Goal: Information Seeking & Learning: Find specific fact

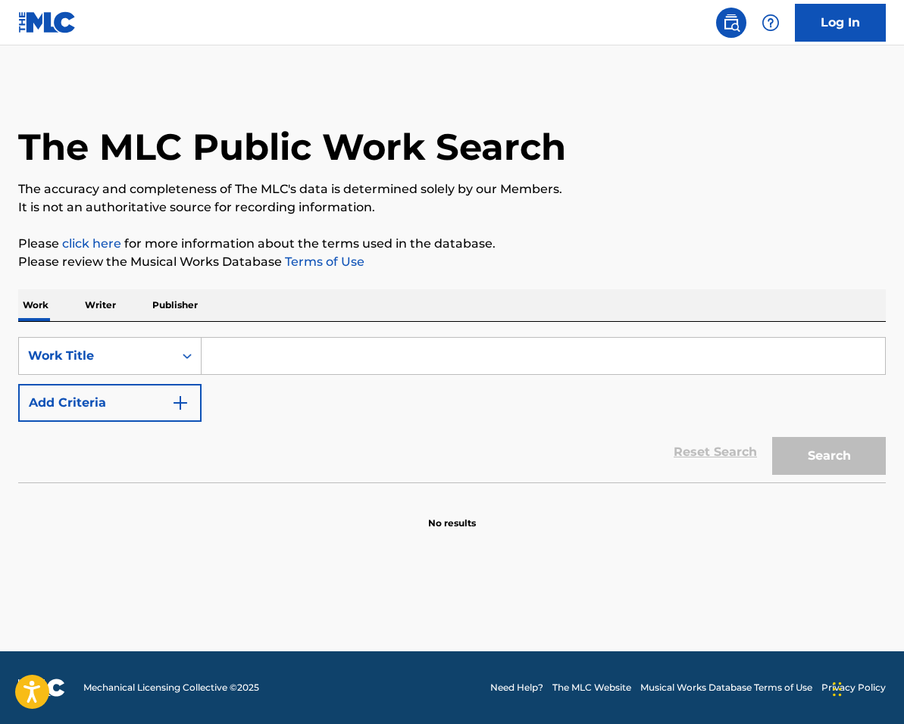
click at [268, 358] on input "Search Form" at bounding box center [543, 356] width 683 height 36
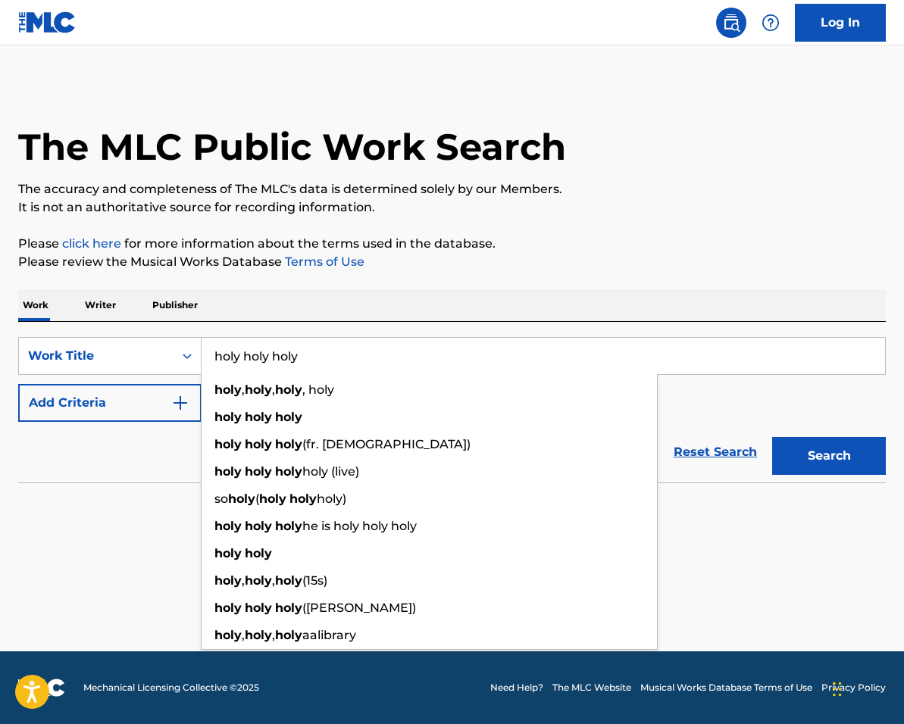
type input "holy holy holy"
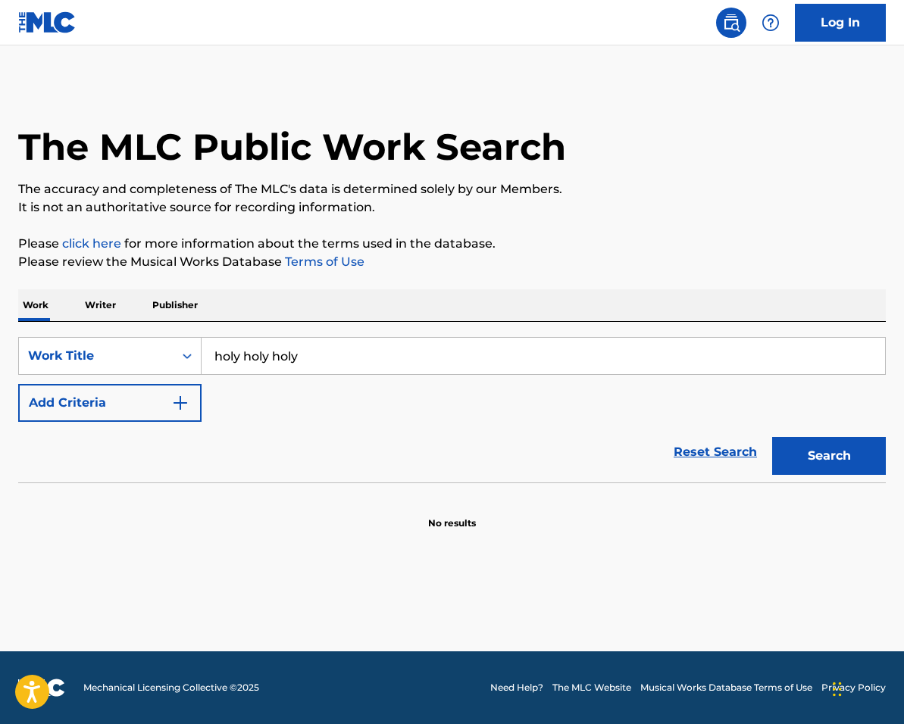
drag, startPoint x: 130, startPoint y: 487, endPoint x: 171, endPoint y: 418, distance: 80.2
click at [130, 487] on section at bounding box center [452, 487] width 868 height 8
click at [174, 406] on img "Search Form" at bounding box center [180, 403] width 18 height 18
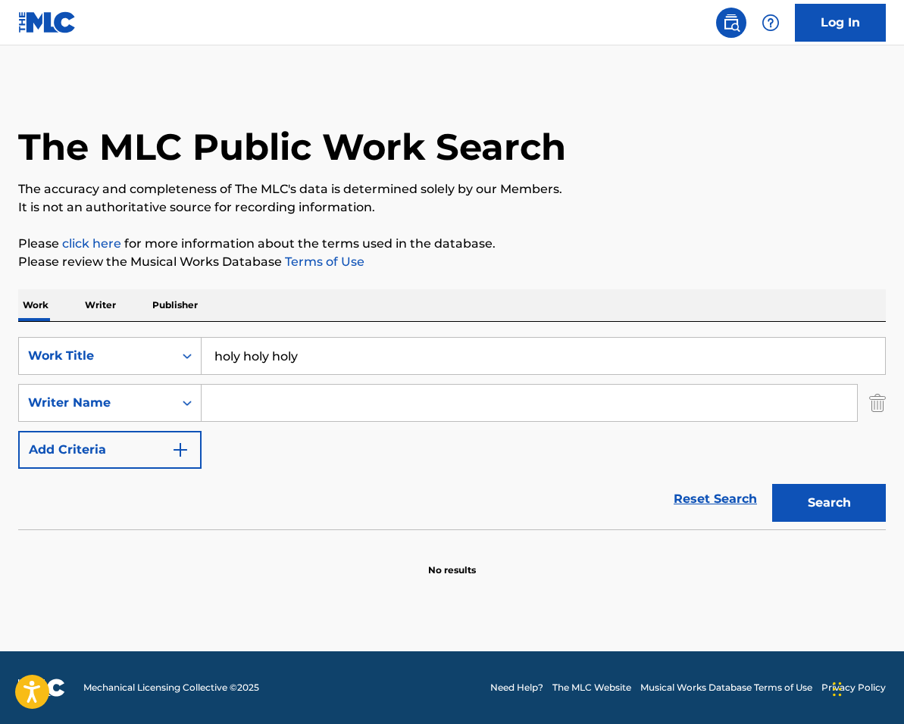
click at [274, 399] on input "Search Form" at bounding box center [529, 403] width 655 height 36
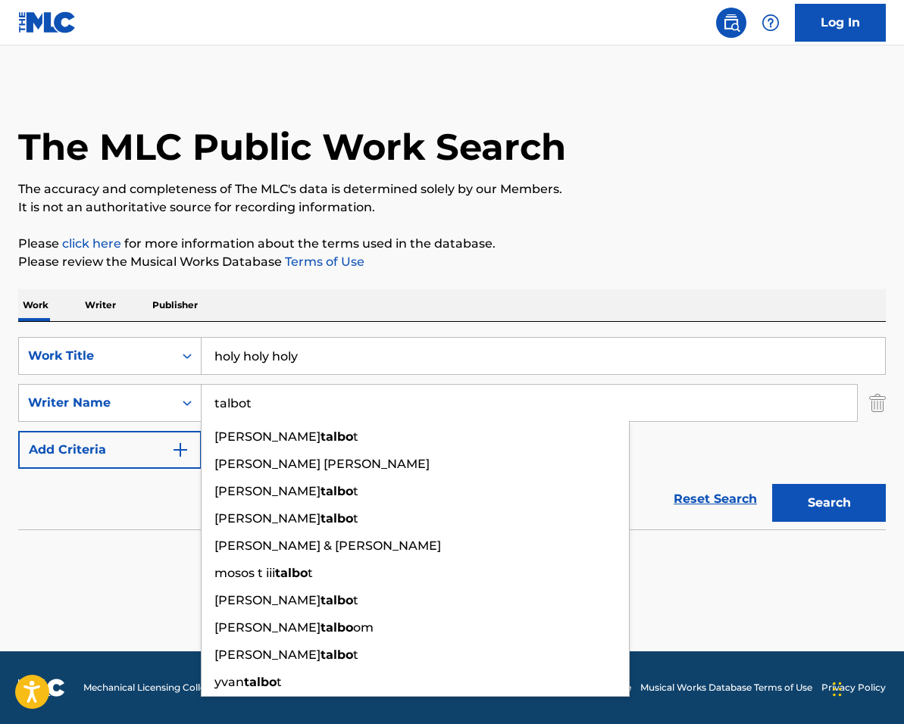
type input "talbot"
click at [772, 484] on button "Search" at bounding box center [829, 503] width 114 height 38
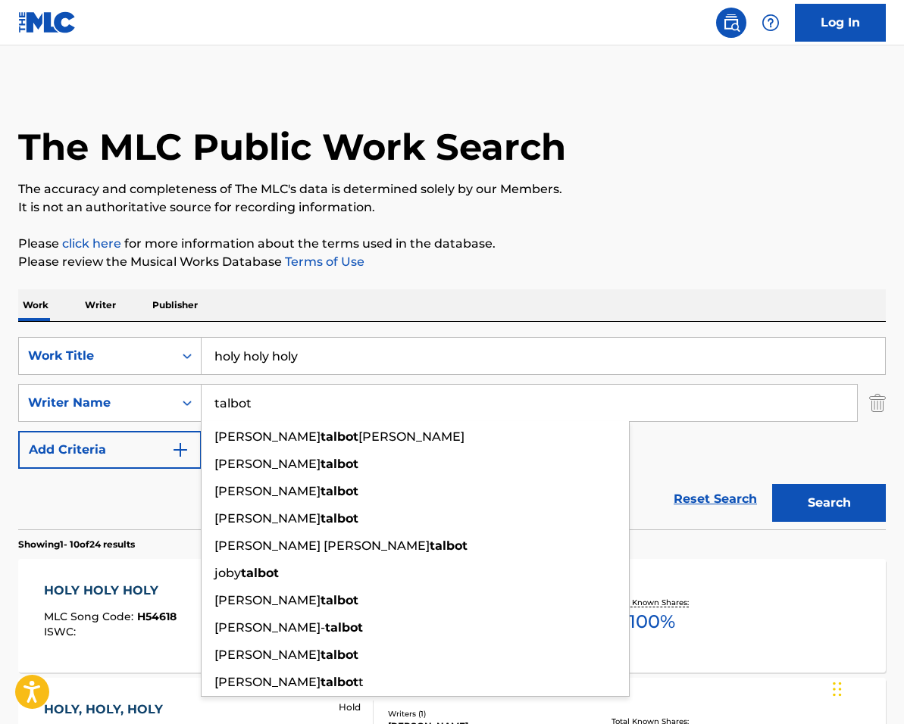
click at [47, 561] on div "HOLY HOLY HOLY MLC Song Code : H54618 ISWC : Hold Writers ( 1 ) [PERSON_NAME] R…" at bounding box center [452, 616] width 868 height 114
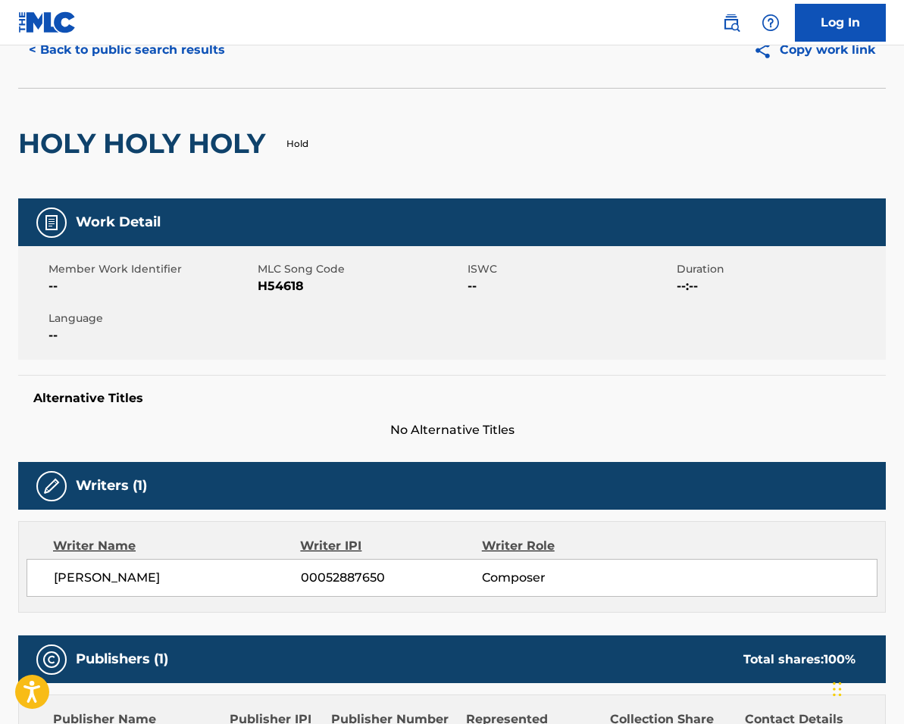
scroll to position [70, 0]
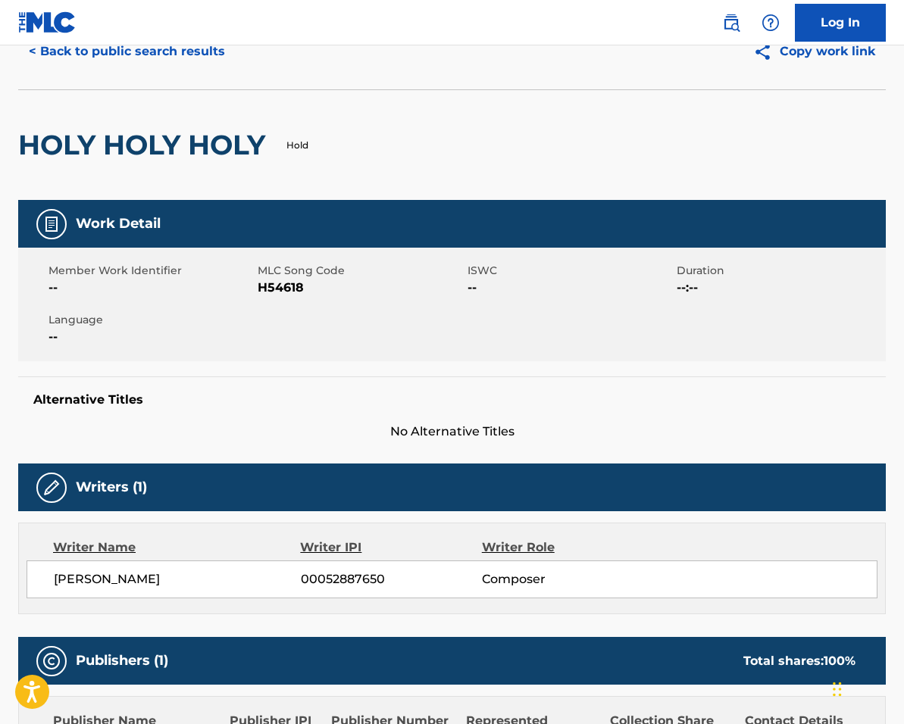
click at [178, 48] on button "< Back to public search results" at bounding box center [126, 52] width 217 height 38
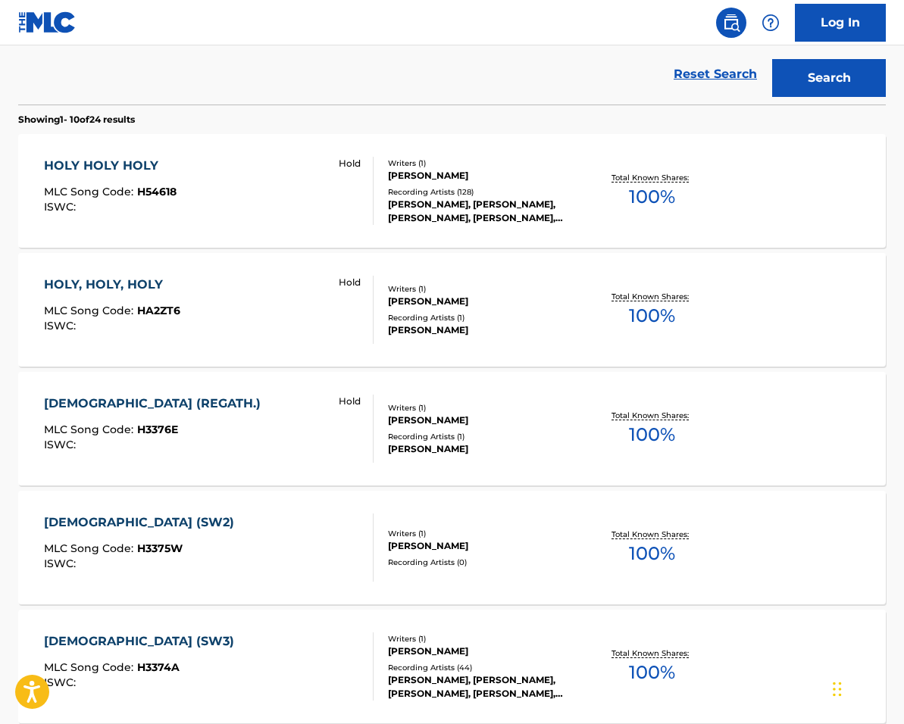
scroll to position [426, 0]
click at [552, 305] on div "[PERSON_NAME]" at bounding box center [484, 301] width 192 height 14
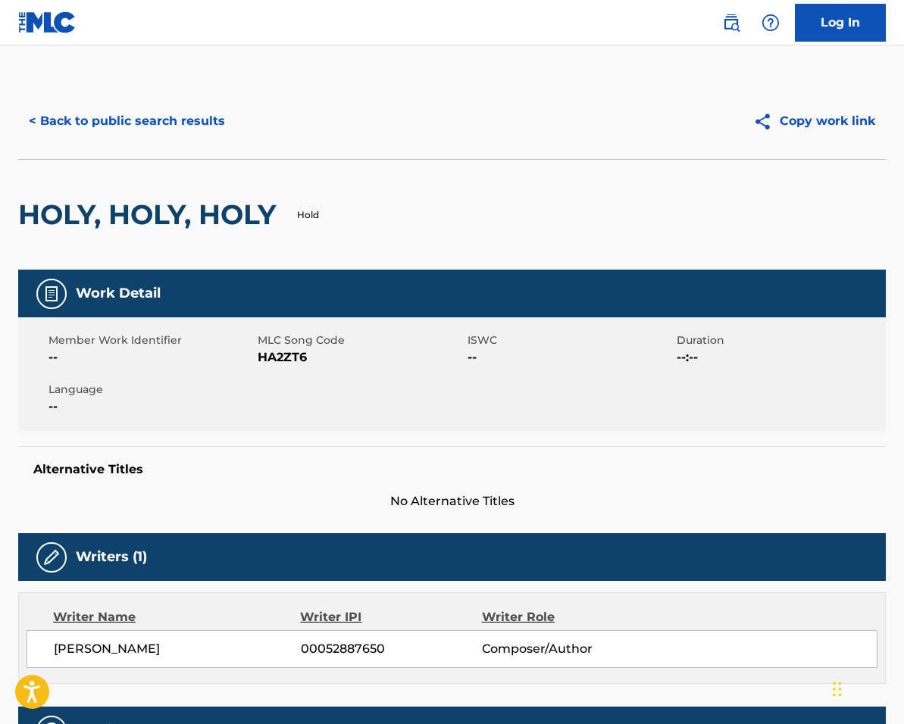
click at [163, 135] on button "< Back to public search results" at bounding box center [126, 121] width 217 height 38
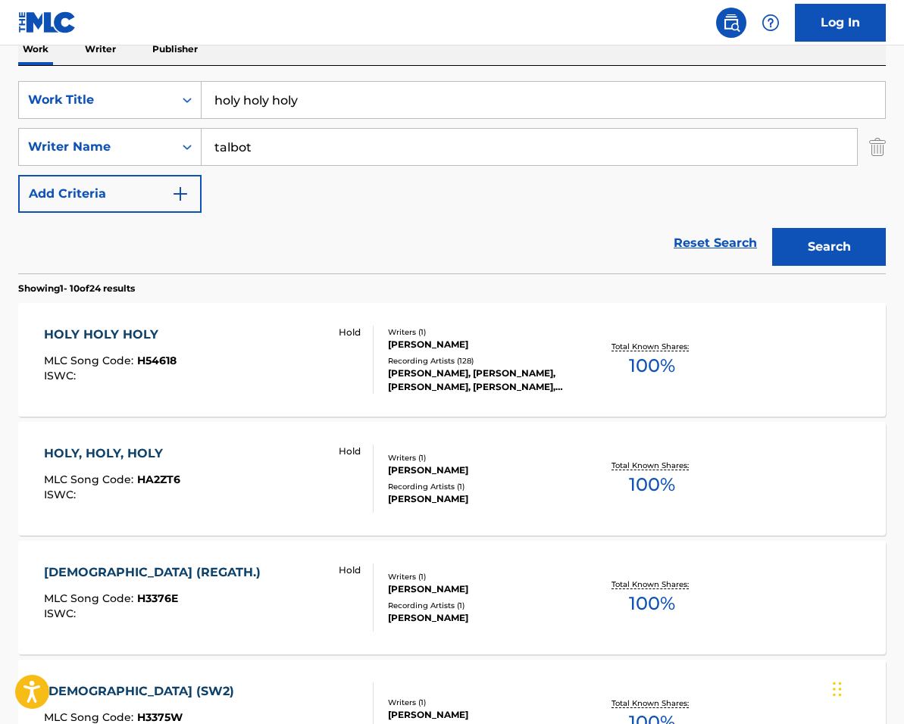
scroll to position [266, 0]
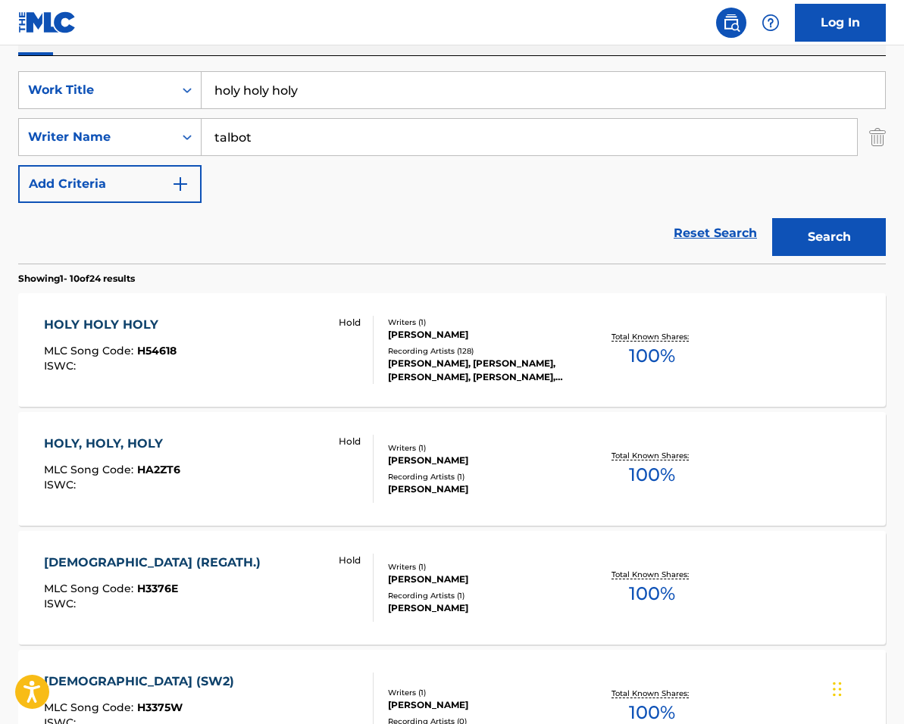
click at [322, 346] on div "[DEMOGRAPHIC_DATA] MLC Song Code : H54618 ISWC : Hold" at bounding box center [209, 350] width 330 height 68
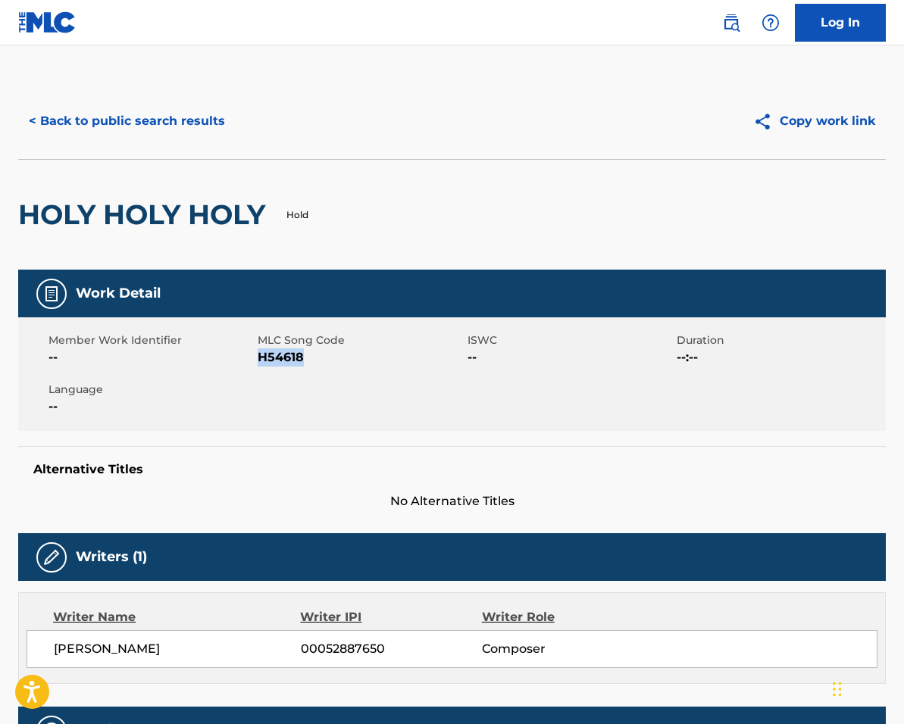
drag, startPoint x: 258, startPoint y: 359, endPoint x: 354, endPoint y: 368, distance: 95.9
click at [355, 367] on div "Member Work Identifier -- MLC Song Code H54618 ISWC -- Duration --:-- Language …" at bounding box center [452, 374] width 868 height 114
copy span "H54618"
click at [117, 110] on button "< Back to public search results" at bounding box center [126, 121] width 217 height 38
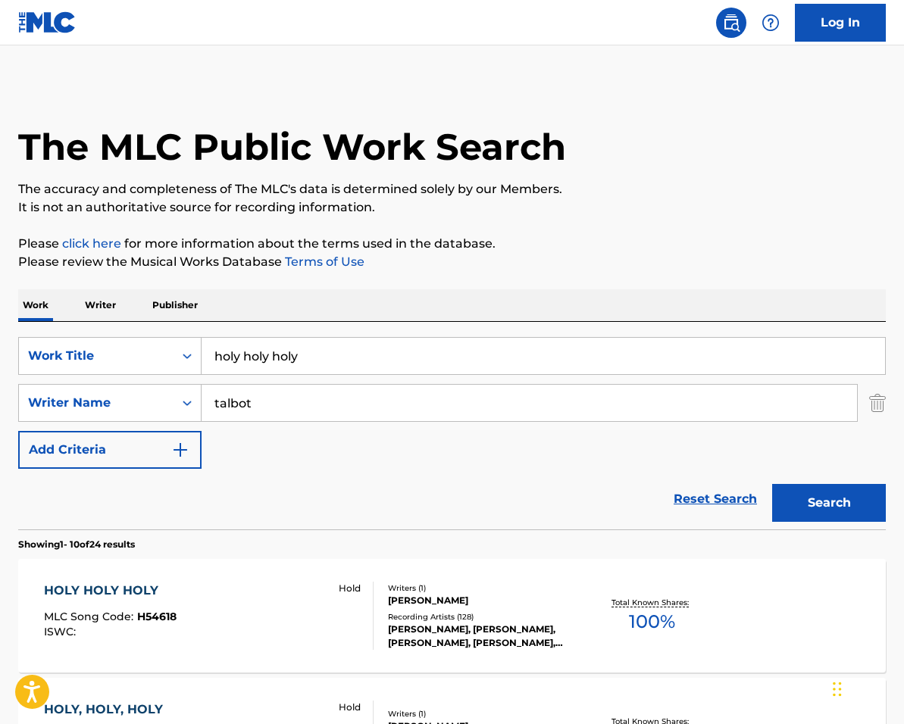
drag, startPoint x: 367, startPoint y: 361, endPoint x: 271, endPoint y: 355, distance: 97.2
click at [271, 355] on input "holy holy holy" at bounding box center [543, 356] width 683 height 36
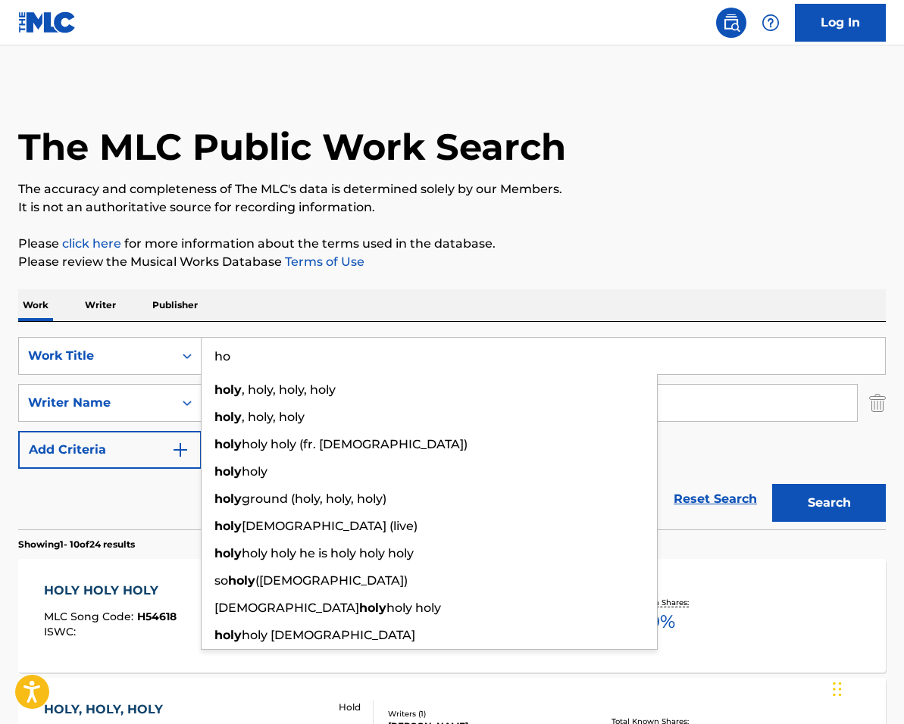
type input "h"
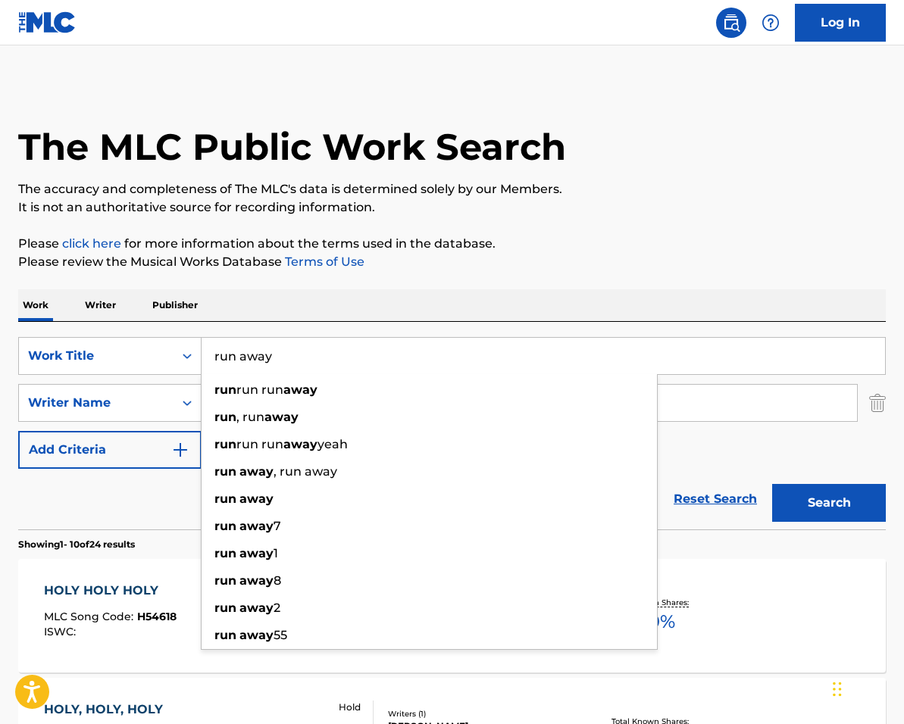
type input "run away"
click at [168, 502] on div "Reset Search Search" at bounding box center [452, 499] width 868 height 61
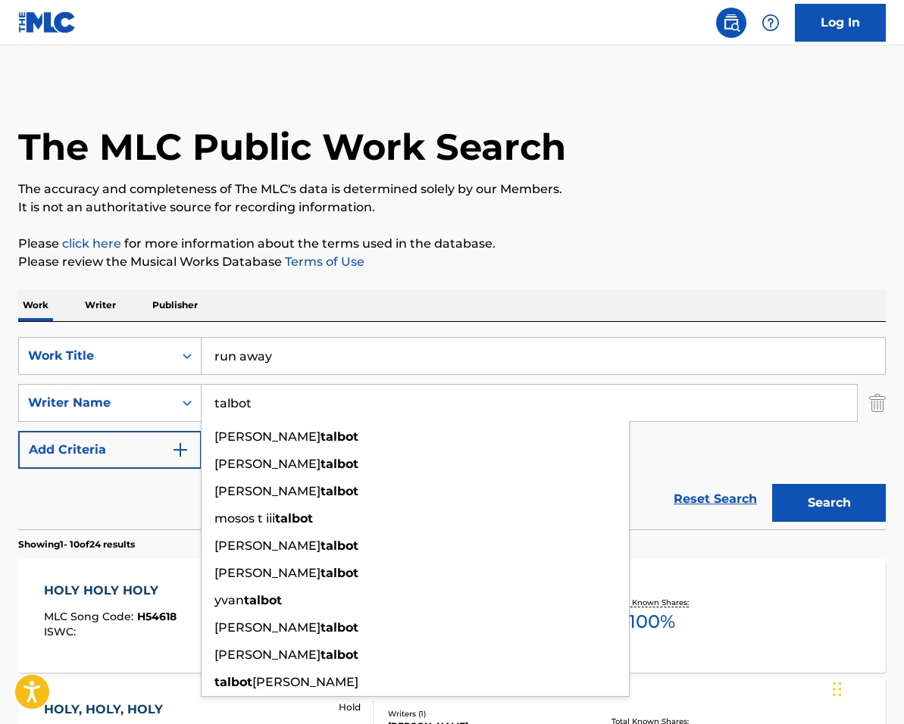
drag, startPoint x: 766, startPoint y: 394, endPoint x: 643, endPoint y: 403, distance: 123.8
click at [643, 403] on input "talbot" at bounding box center [529, 403] width 655 height 36
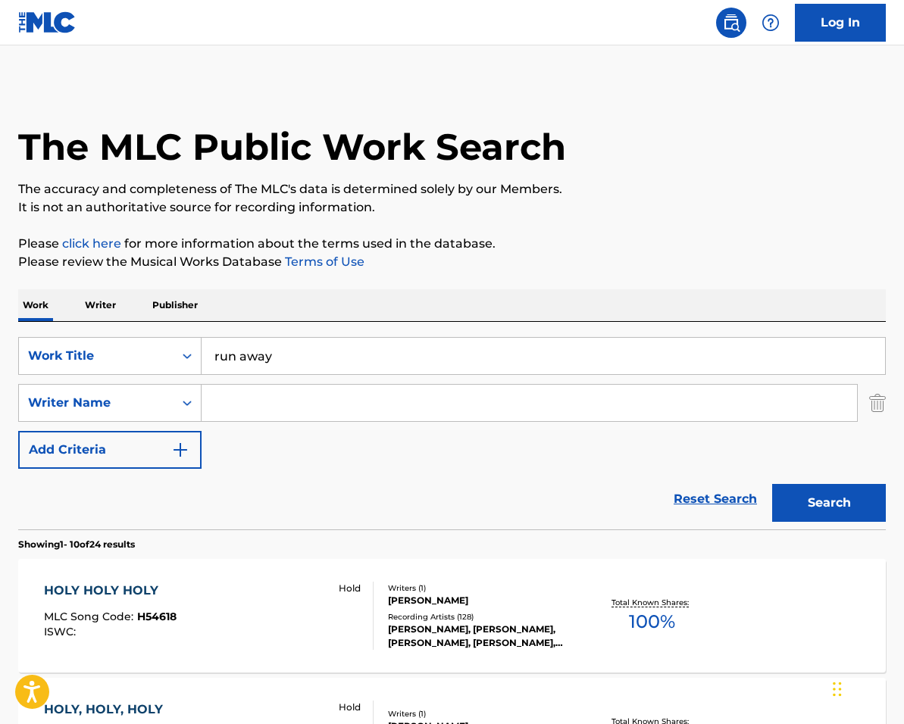
paste input "[PERSON_NAME]"
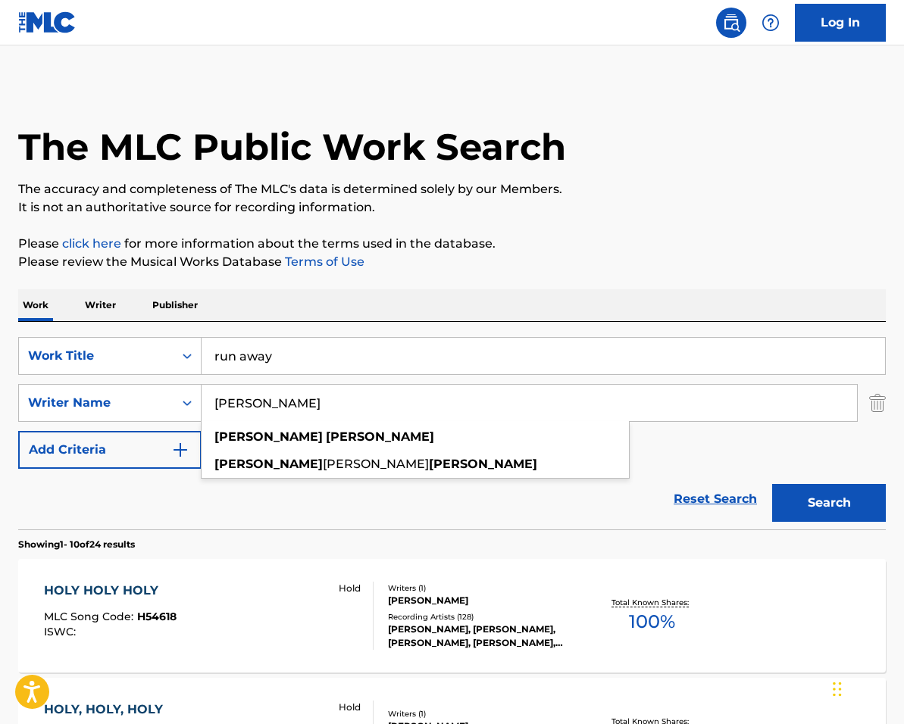
type input "[PERSON_NAME]"
click at [772, 484] on button "Search" at bounding box center [829, 503] width 114 height 38
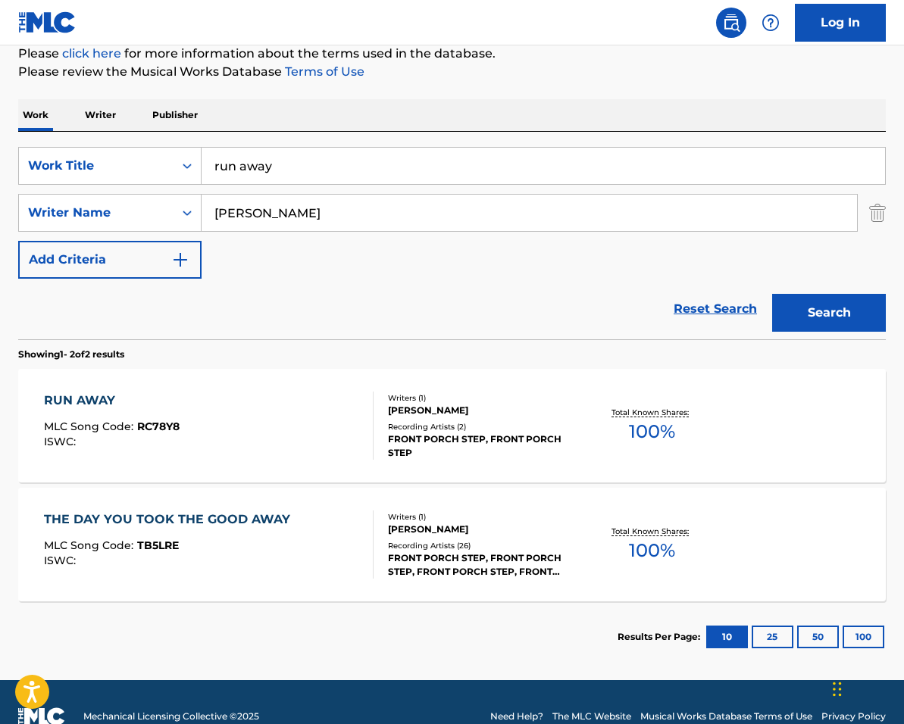
scroll to position [191, 0]
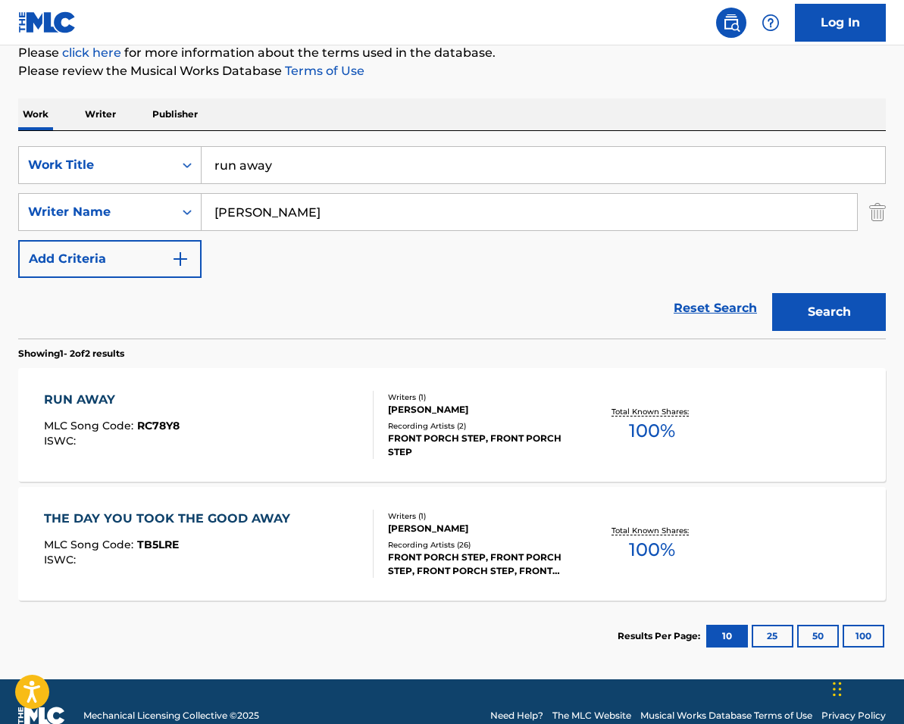
click at [596, 427] on div "Total Known Shares: 100 %" at bounding box center [652, 425] width 144 height 46
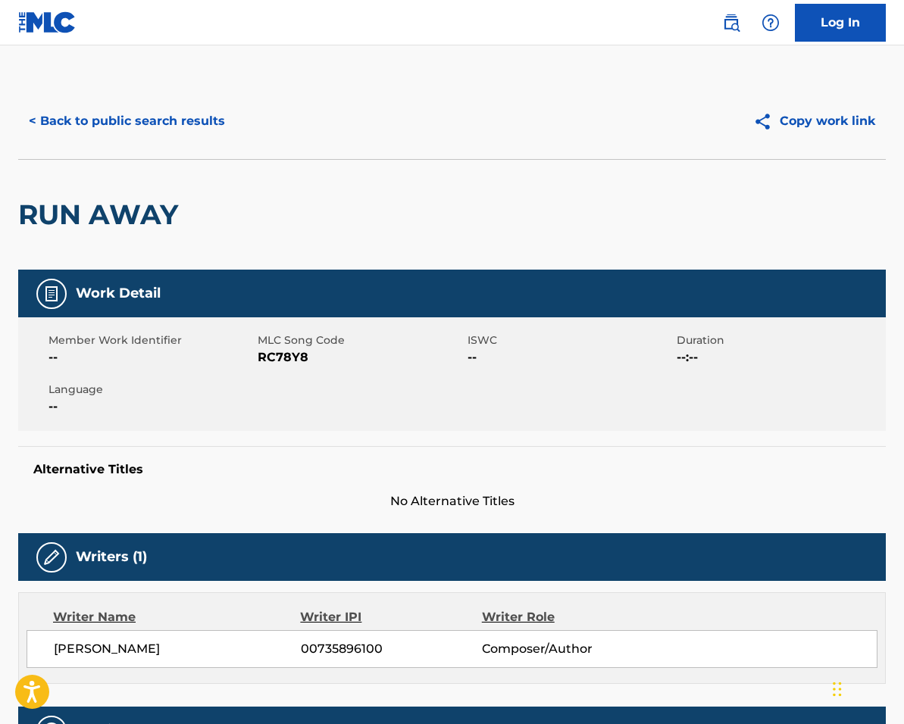
click at [161, 120] on button "< Back to public search results" at bounding box center [126, 121] width 217 height 38
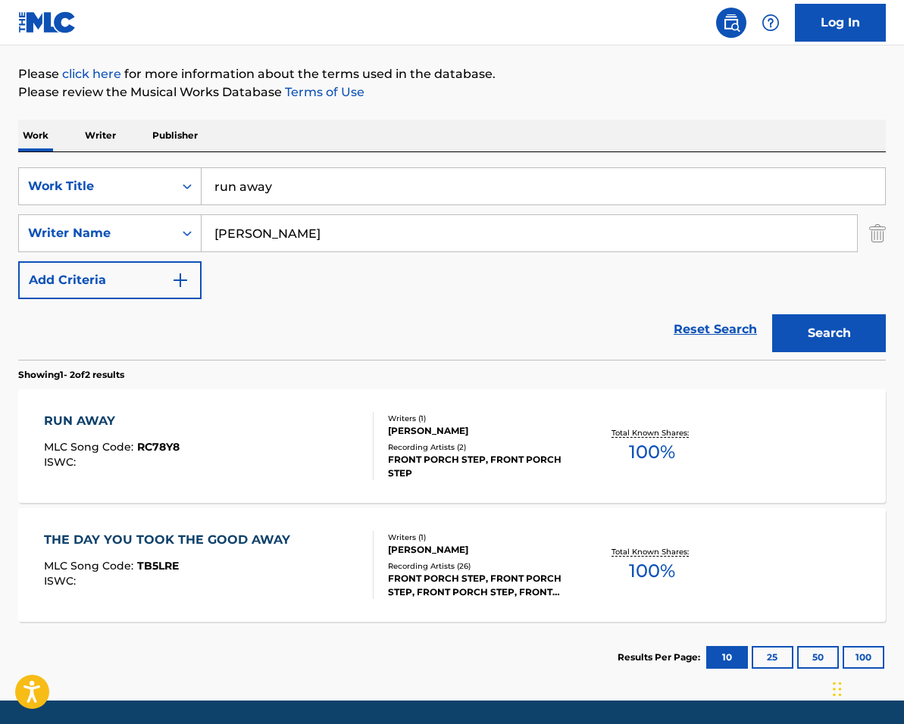
scroll to position [152, 0]
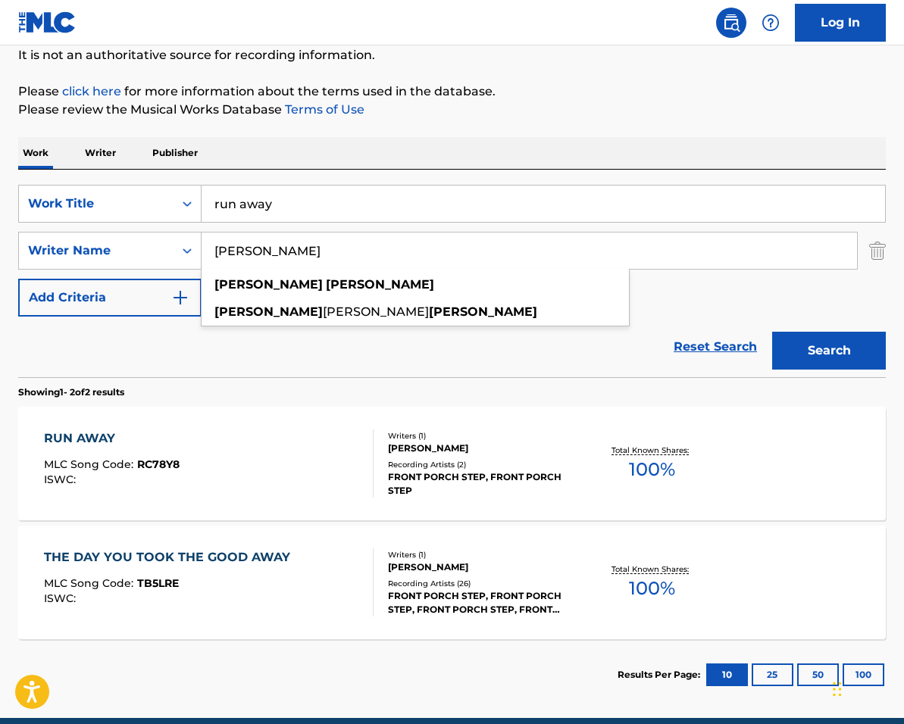
drag, startPoint x: 372, startPoint y: 258, endPoint x: 182, endPoint y: 225, distance: 193.1
click at [182, 225] on div "SearchWithCriteria067cec01-09cc-4ec2-810e-fd4c6bc22cfc Work Title run away Sear…" at bounding box center [452, 251] width 868 height 132
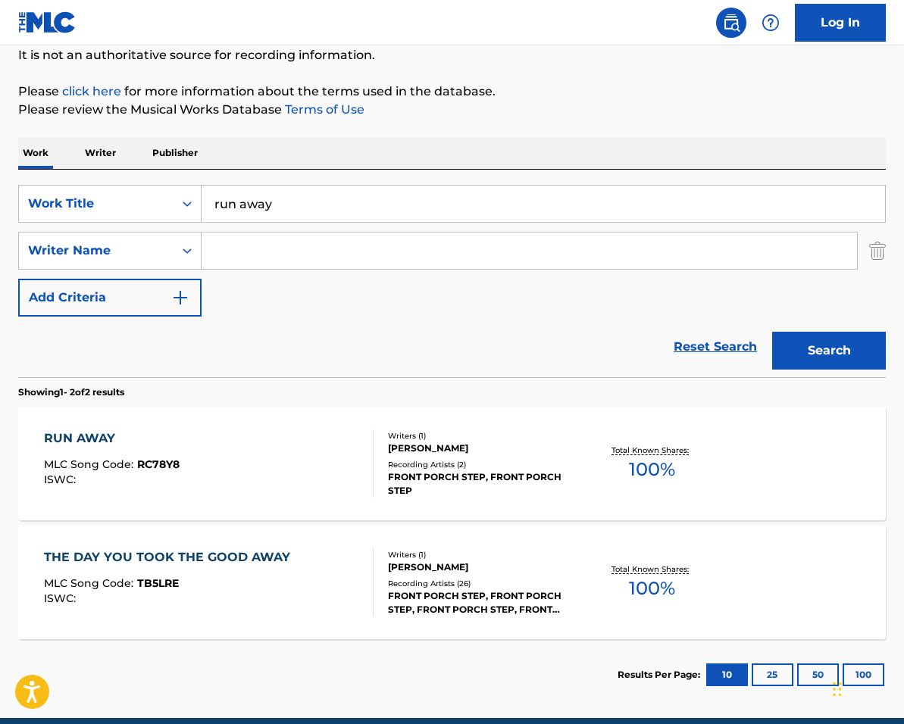
click at [284, 258] on input "Search Form" at bounding box center [529, 251] width 655 height 36
paste input "Search Form"
click at [366, 302] on div "SearchWithCriteria067cec01-09cc-4ec2-810e-fd4c6bc22cfc Work Title run away Sear…" at bounding box center [452, 251] width 868 height 132
click at [302, 244] on input "Search Form" at bounding box center [529, 251] width 655 height 36
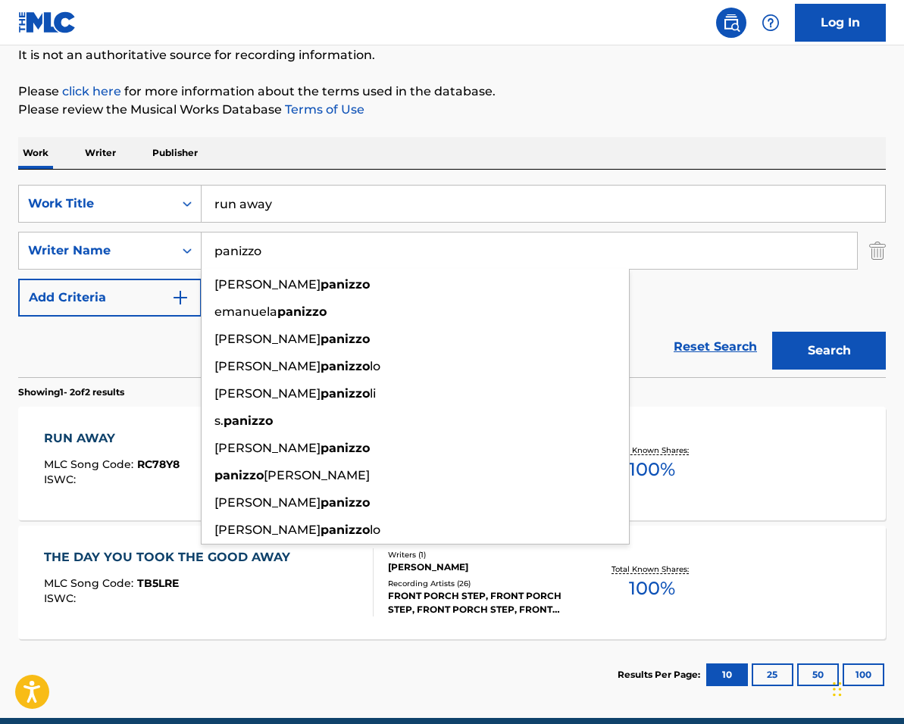
type input "panizzo"
click at [772, 332] on button "Search" at bounding box center [829, 351] width 114 height 38
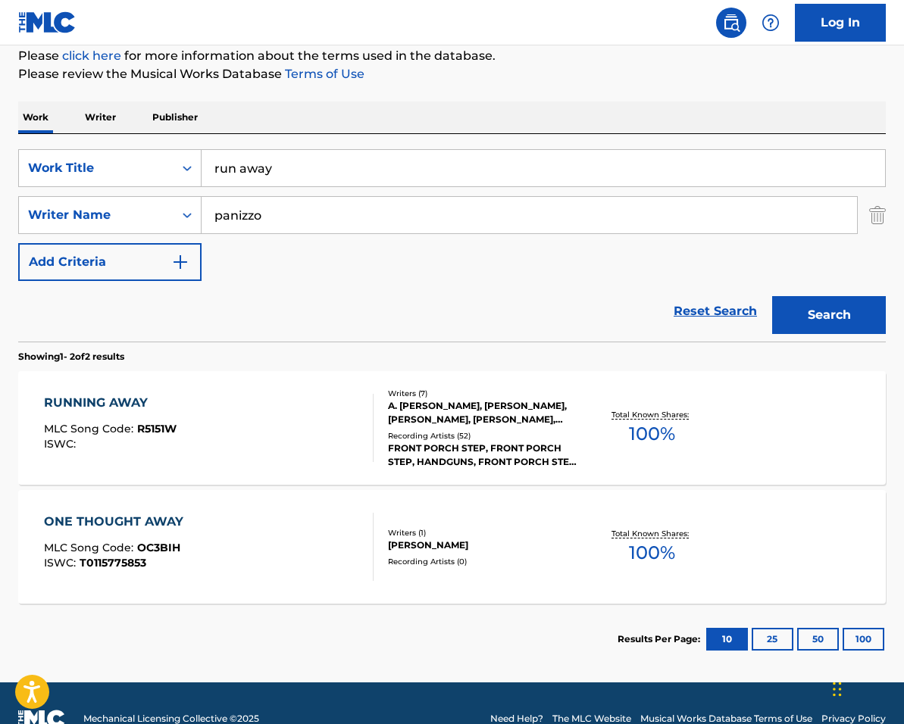
scroll to position [189, 0]
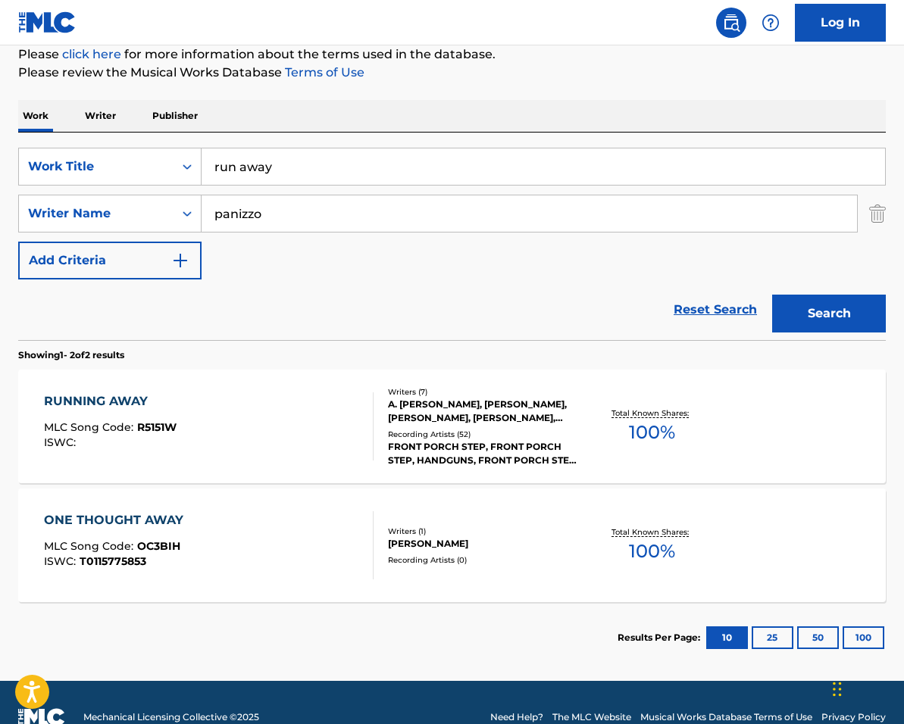
click at [500, 431] on div "Recording Artists ( 52 )" at bounding box center [484, 434] width 192 height 11
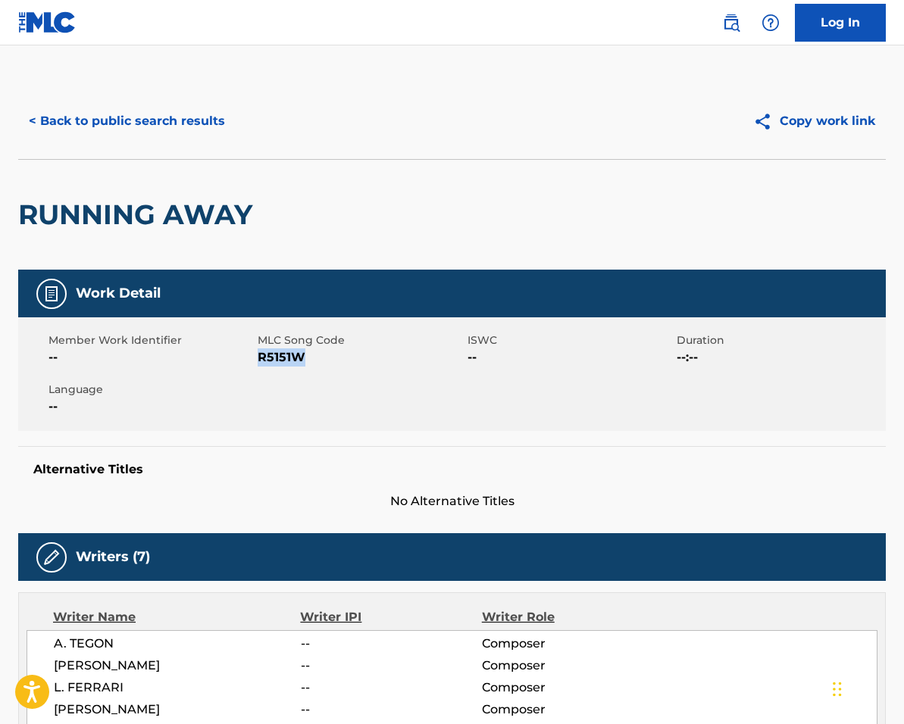
drag, startPoint x: 258, startPoint y: 357, endPoint x: 340, endPoint y: 358, distance: 82.6
click at [341, 357] on span "R5151W" at bounding box center [360, 358] width 205 height 18
copy span "R5151W"
click at [174, 133] on button "< Back to public search results" at bounding box center [126, 121] width 217 height 38
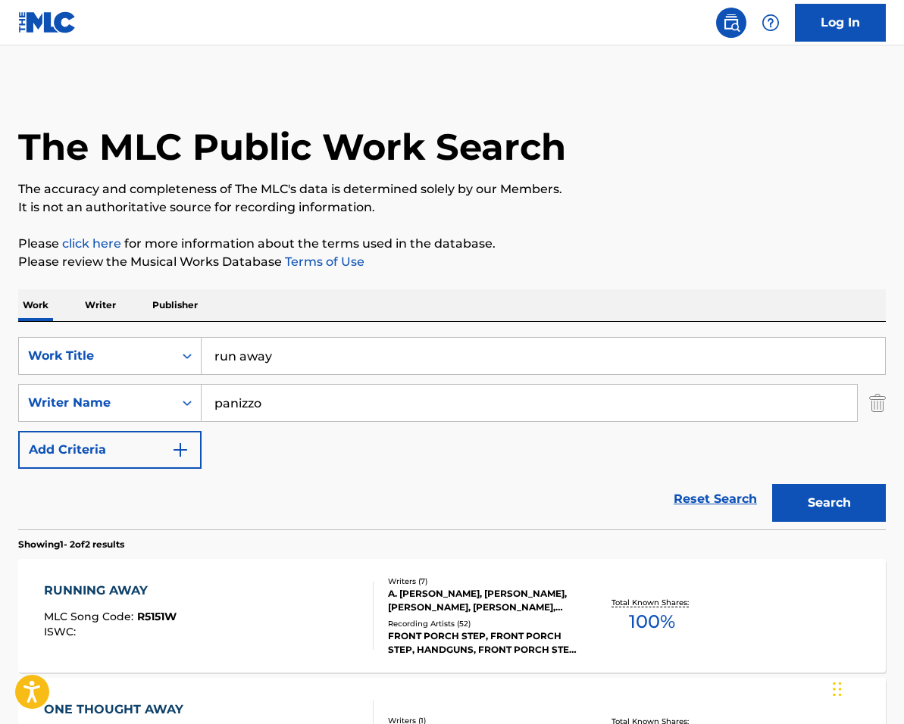
scroll to position [133, 0]
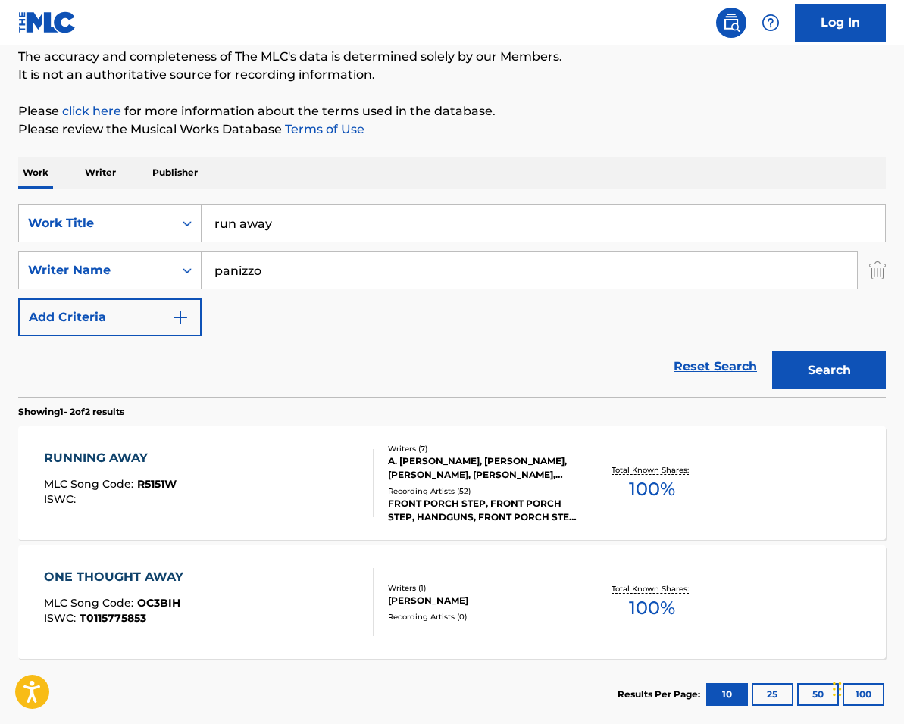
drag, startPoint x: 210, startPoint y: 224, endPoint x: 389, endPoint y: 237, distance: 179.3
click at [385, 239] on input "run away" at bounding box center [543, 223] width 683 height 36
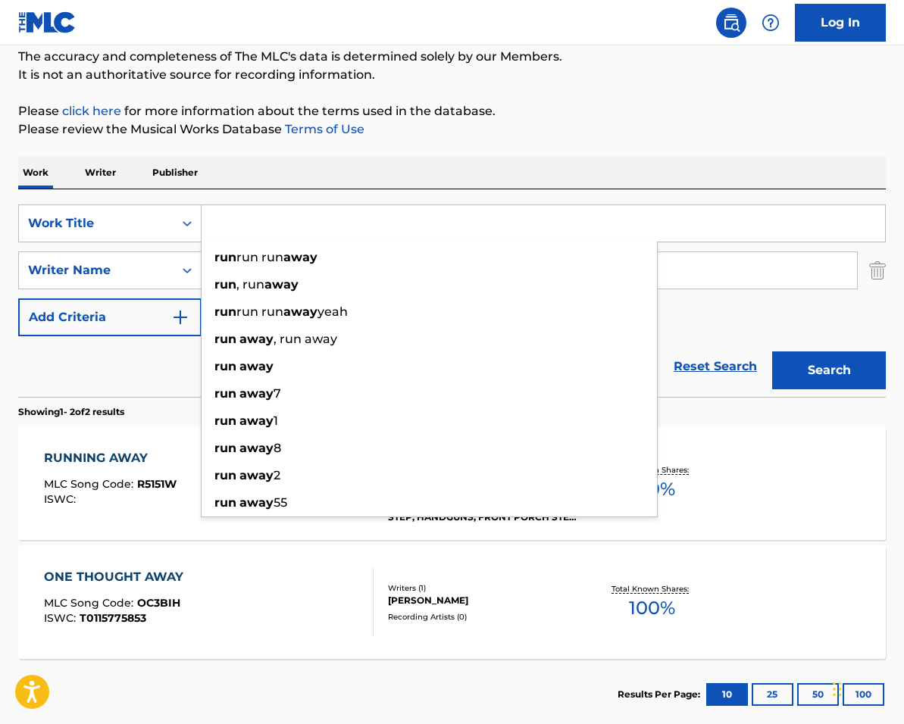
paste input "[GEOGRAPHIC_DATA], [GEOGRAPHIC_DATA][US_STATE]"
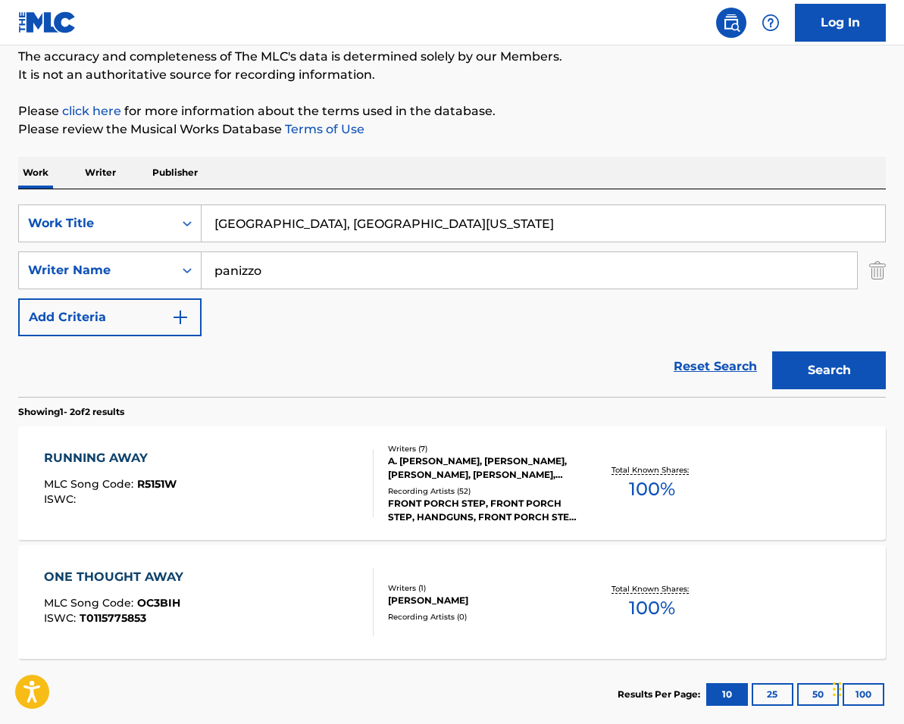
type input "[GEOGRAPHIC_DATA], [GEOGRAPHIC_DATA][US_STATE]"
drag, startPoint x: 281, startPoint y: 267, endPoint x: 208, endPoint y: 259, distance: 74.0
click at [208, 259] on input "panizzo" at bounding box center [529, 270] width 655 height 36
paste input "[PERSON_NAME]"
type input "[PERSON_NAME]"
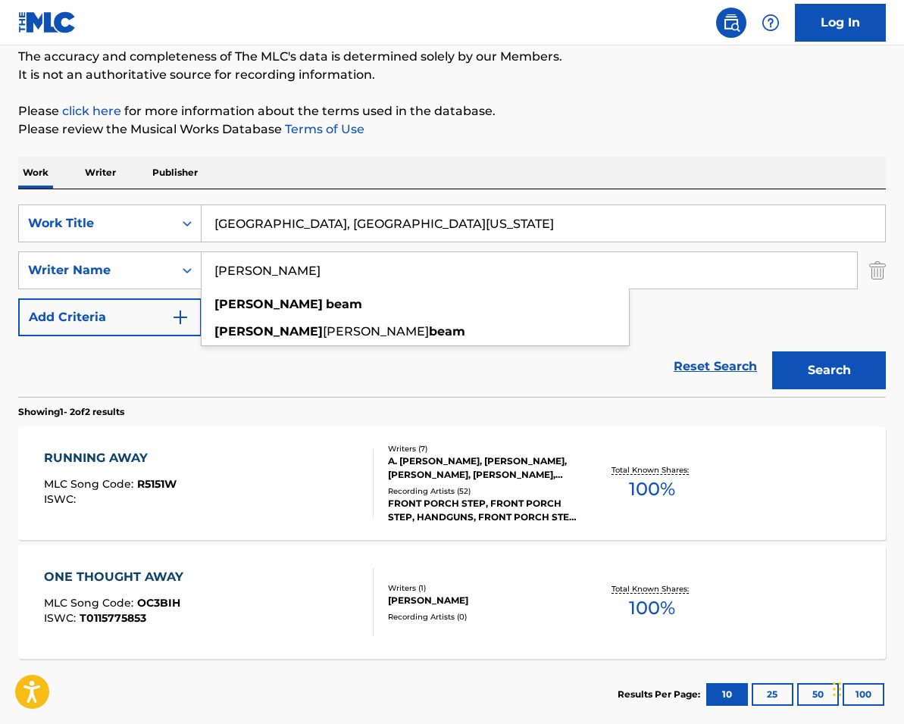
click at [772, 352] on button "Search" at bounding box center [829, 371] width 114 height 38
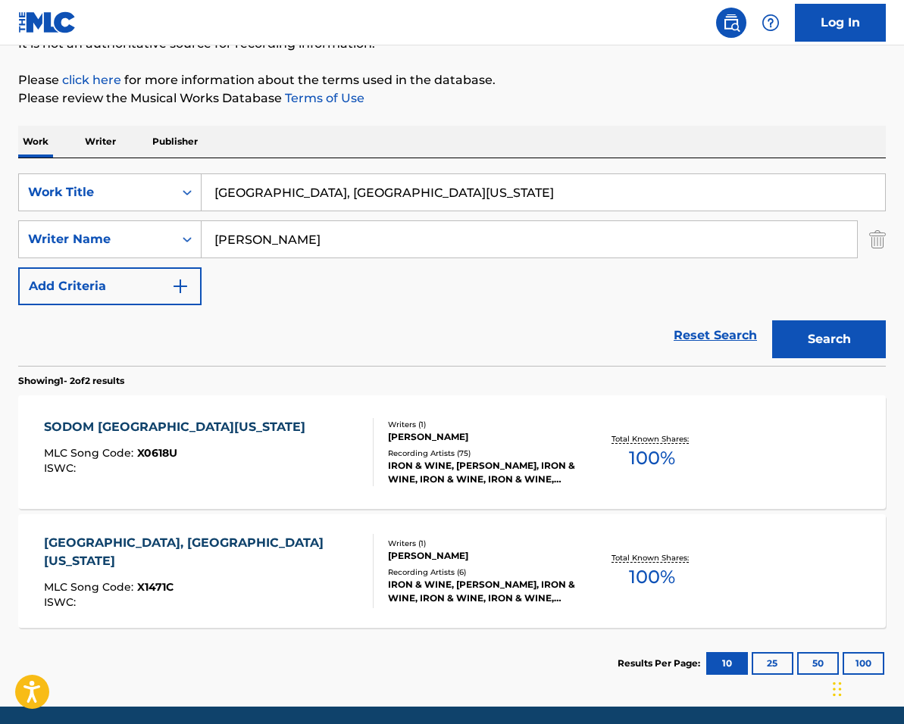
scroll to position [219, 0]
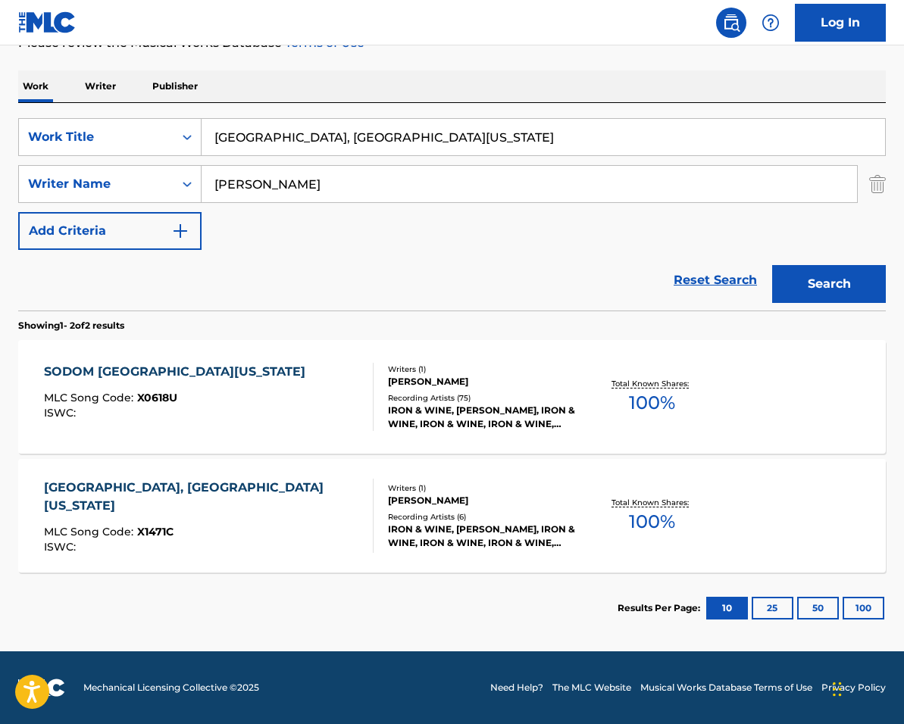
click at [242, 418] on div "SODOM SOUTH [US_STATE] MLC Song Code : X0618U ISWC :" at bounding box center [209, 397] width 330 height 68
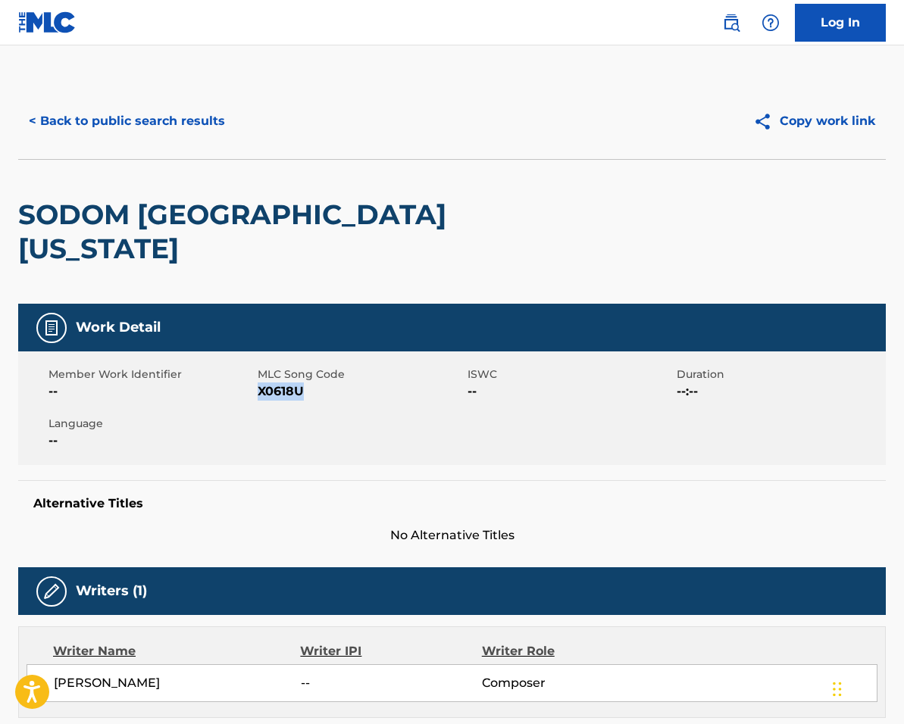
drag, startPoint x: 259, startPoint y: 358, endPoint x: 317, endPoint y: 360, distance: 58.4
click at [317, 383] on span "X0618U" at bounding box center [360, 392] width 205 height 18
copy span "X0618U"
click at [193, 120] on button "< Back to public search results" at bounding box center [126, 121] width 217 height 38
